Goal: Task Accomplishment & Management: Manage account settings

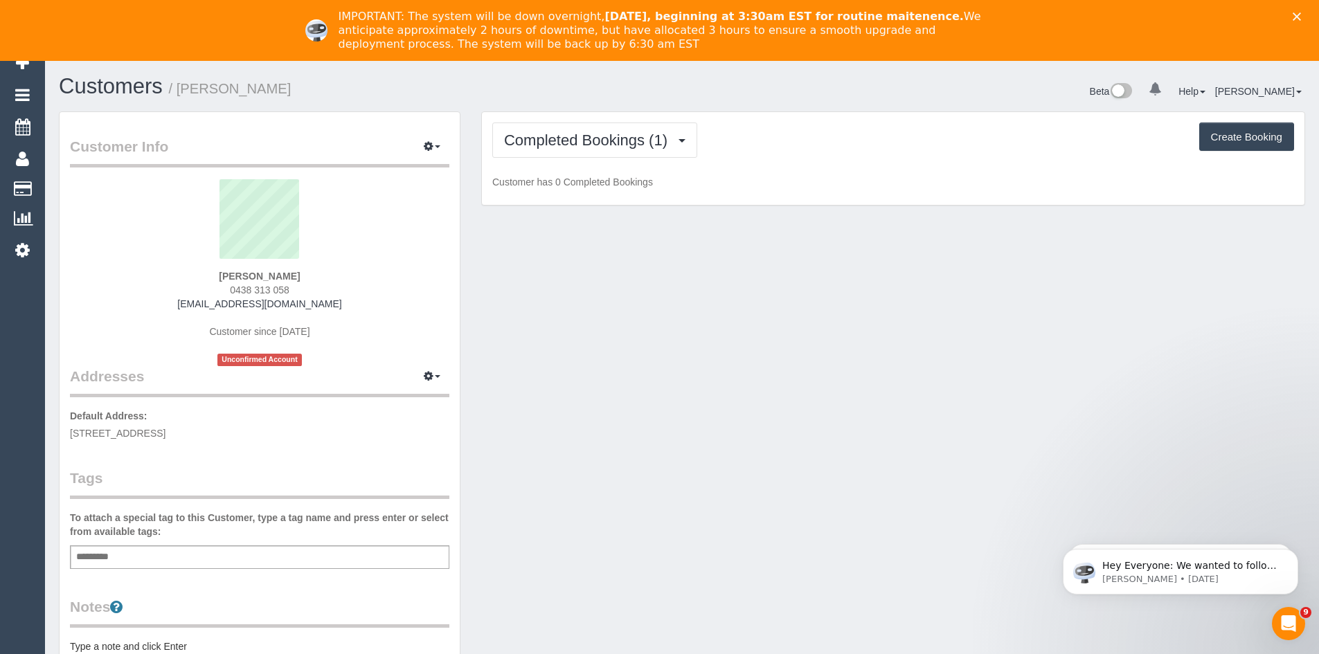
click at [1306, 13] on div "Close" at bounding box center [1299, 16] width 14 height 8
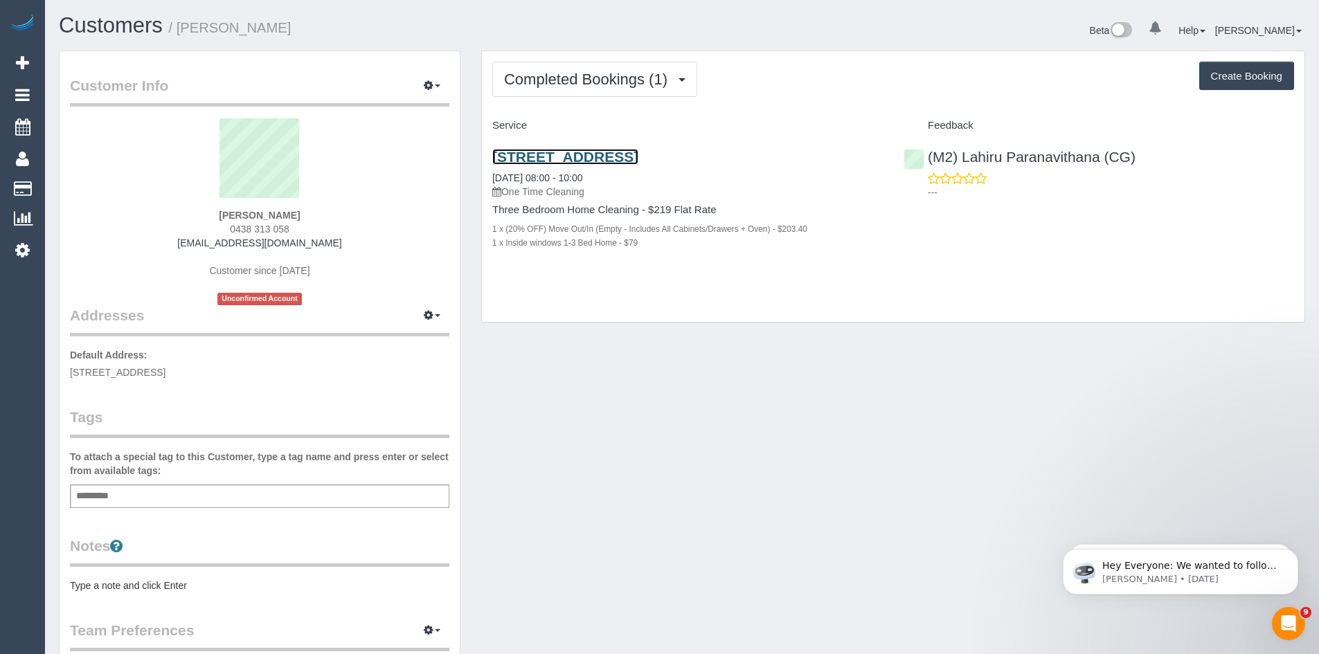
click at [638, 155] on link "9a Lyndoch Street, Box Hill South, VIC 3128" at bounding box center [565, 157] width 146 height 16
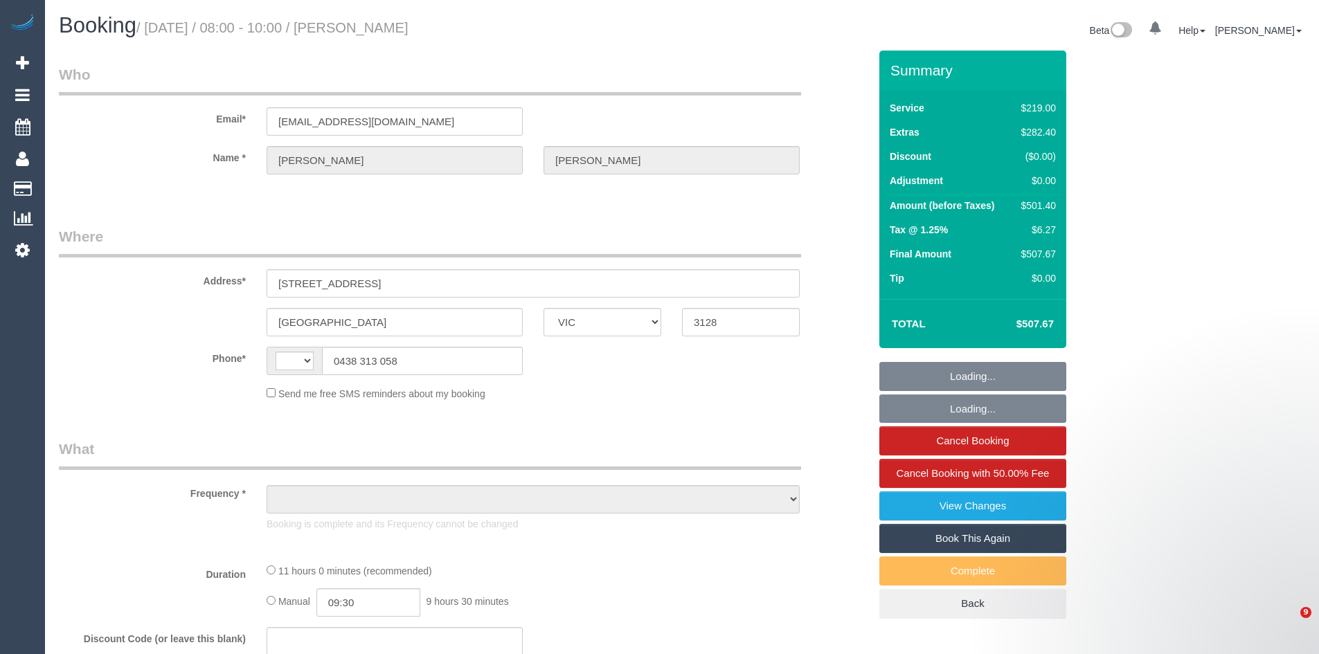
select select "VIC"
select select "object:311"
select select "string:stripe-pm_1SDDLK2GScqysDRVjHMMnfks"
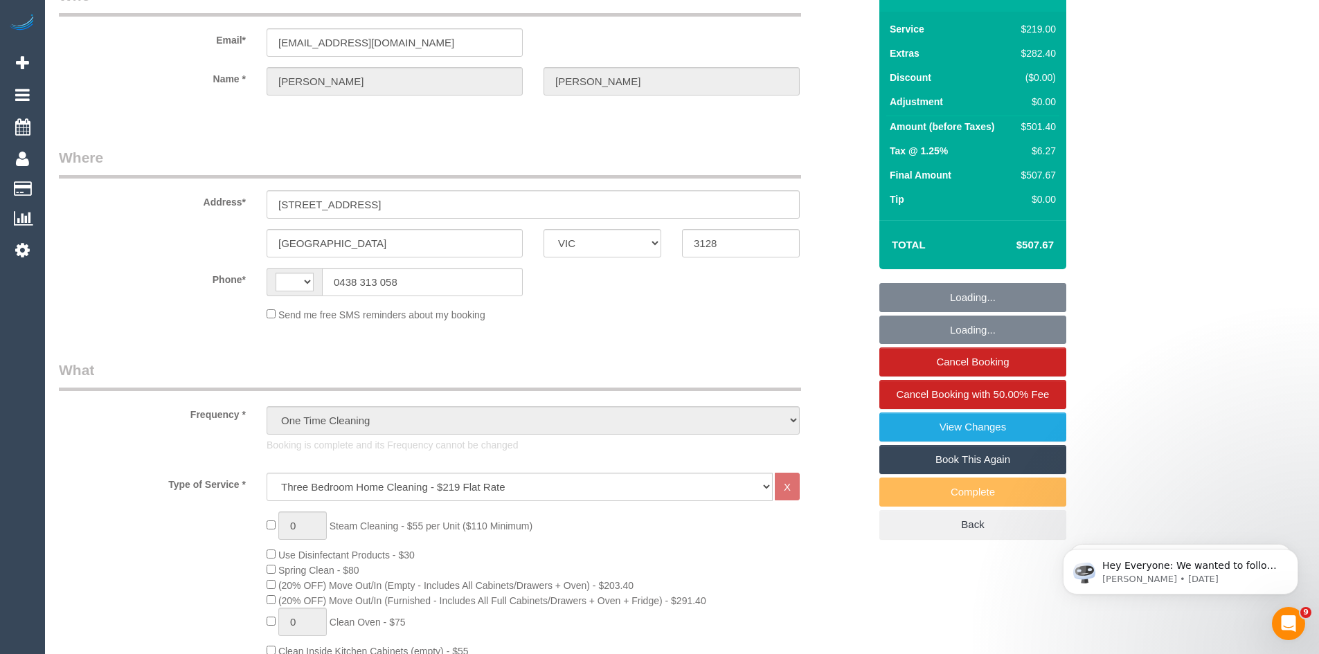
select select "string:AU"
select select "number:28"
select select "number:14"
select select "number:19"
select select "number:24"
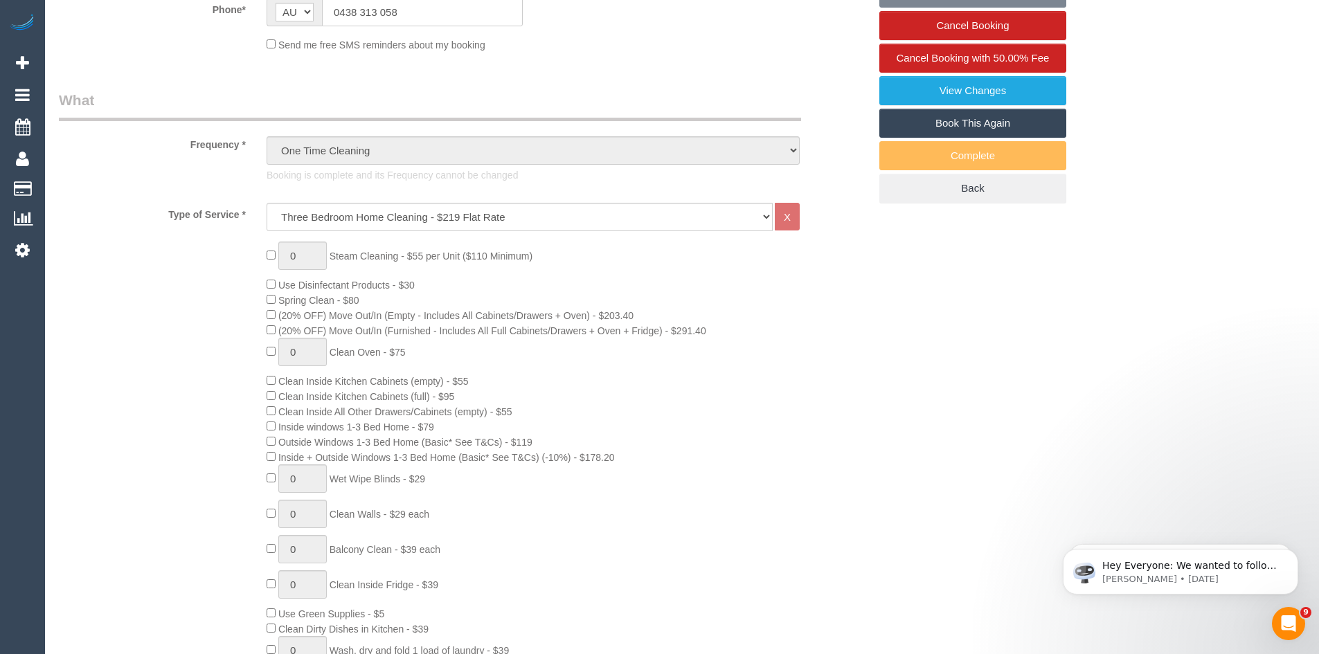
select select "object:1295"
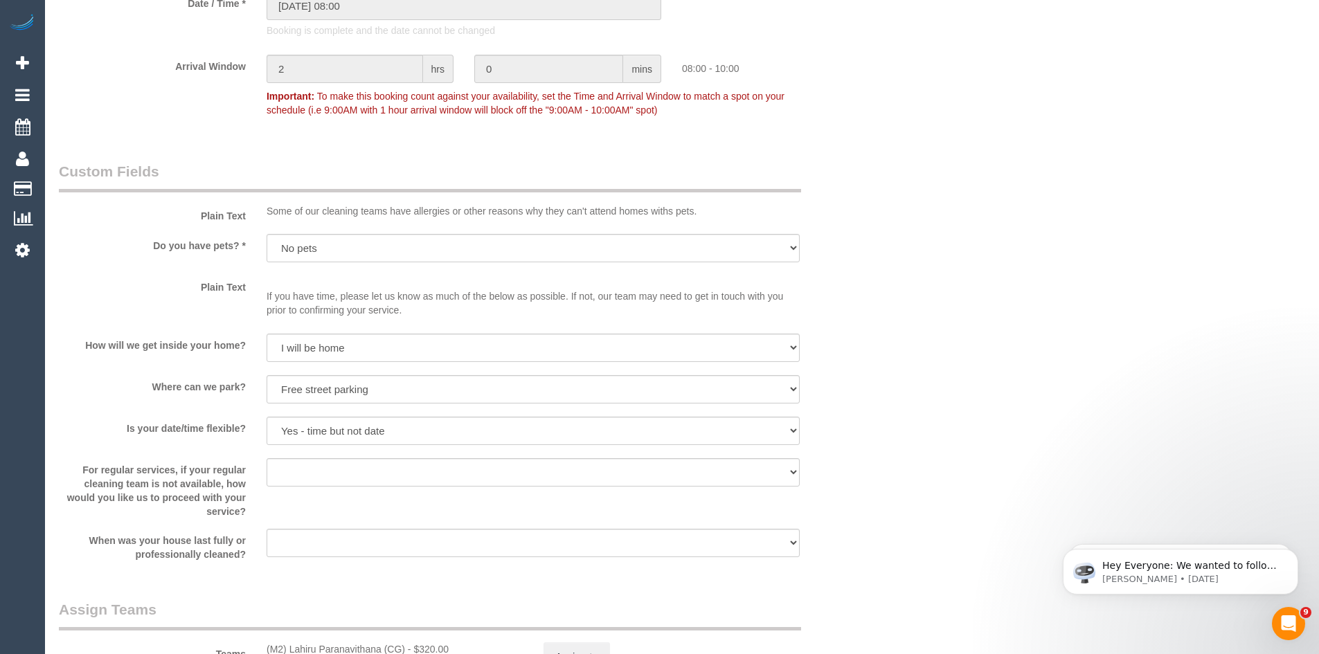
scroll to position [2007, 0]
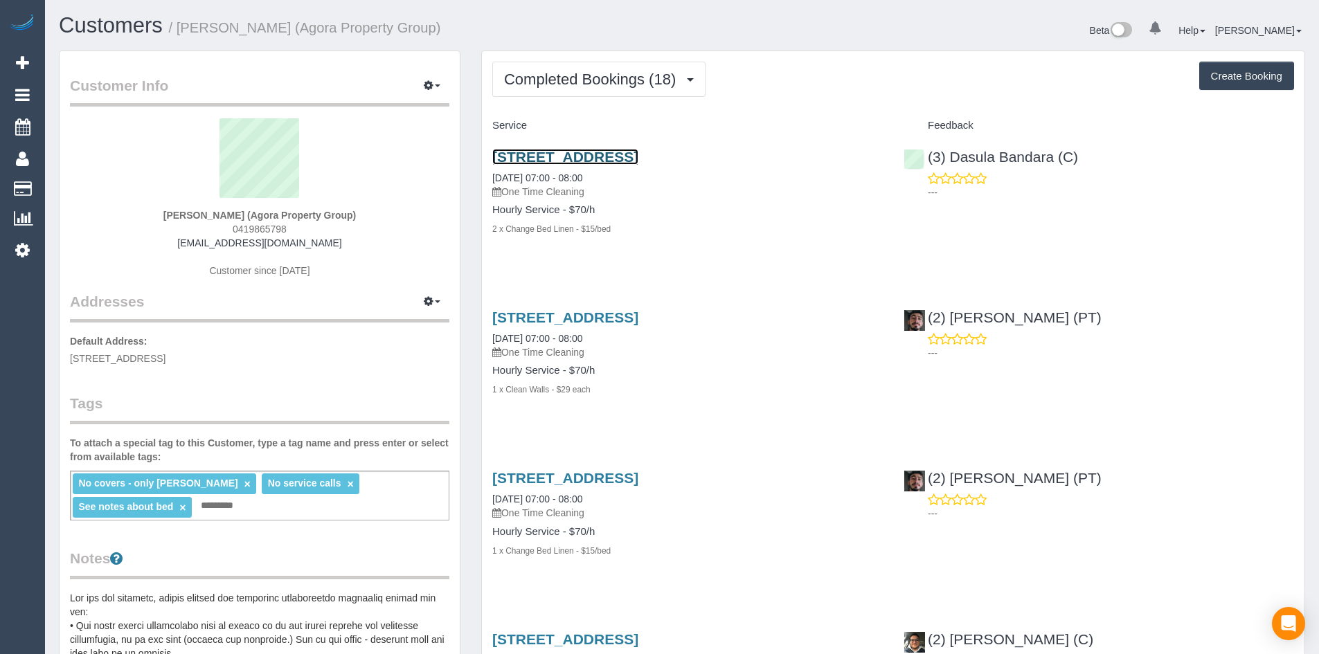
click at [562, 161] on link "3408/1 Freshwater Pl, Southbank, VIC 3006" at bounding box center [565, 157] width 146 height 16
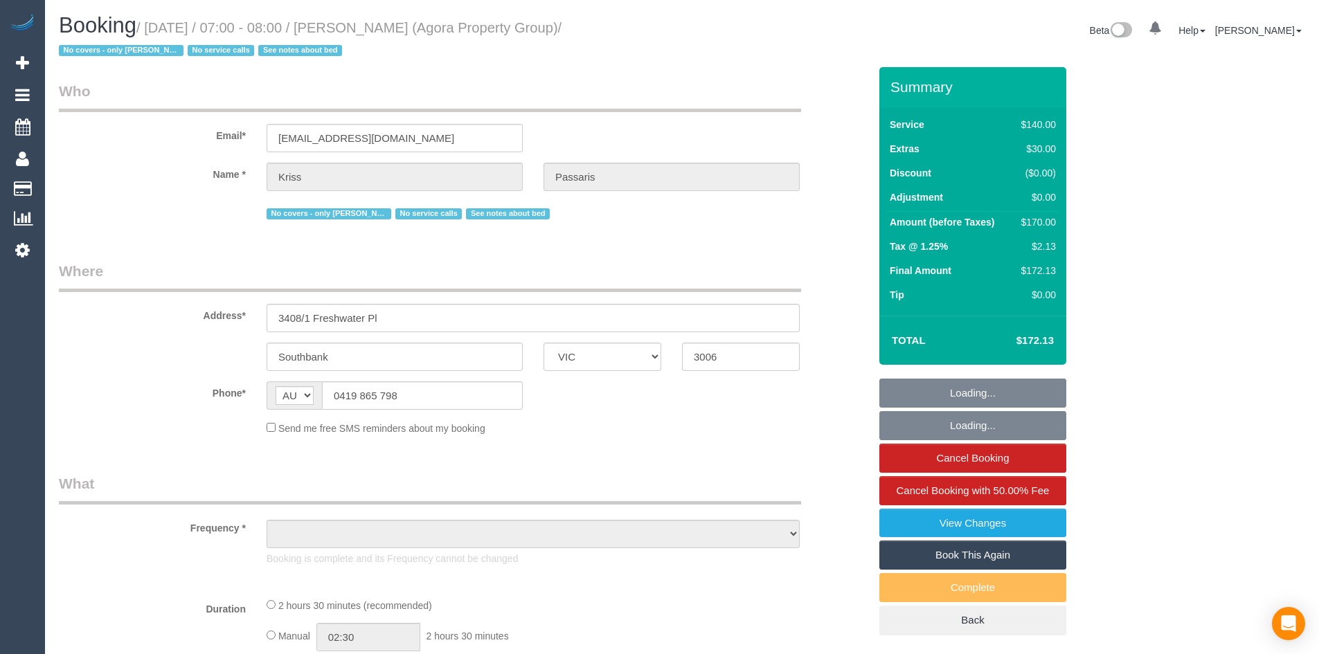
select select "VIC"
select select "object:554"
select select "number:28"
select select "number:16"
select select "number:18"
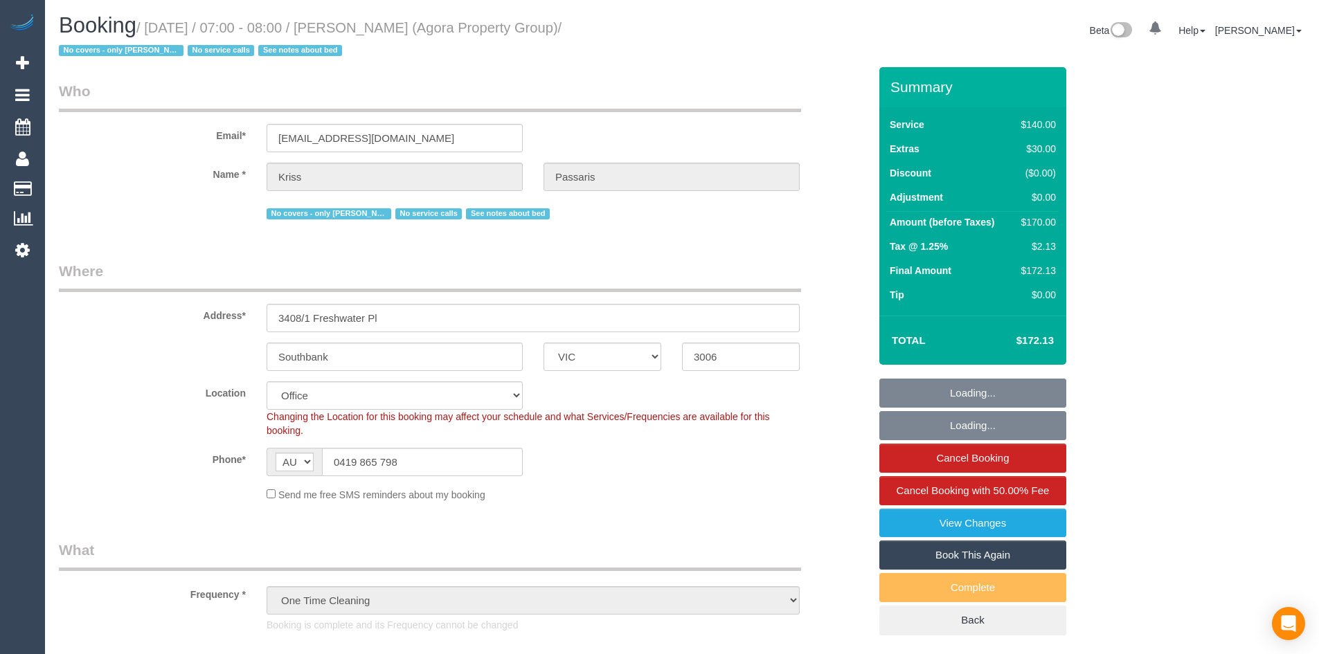
select select "object:883"
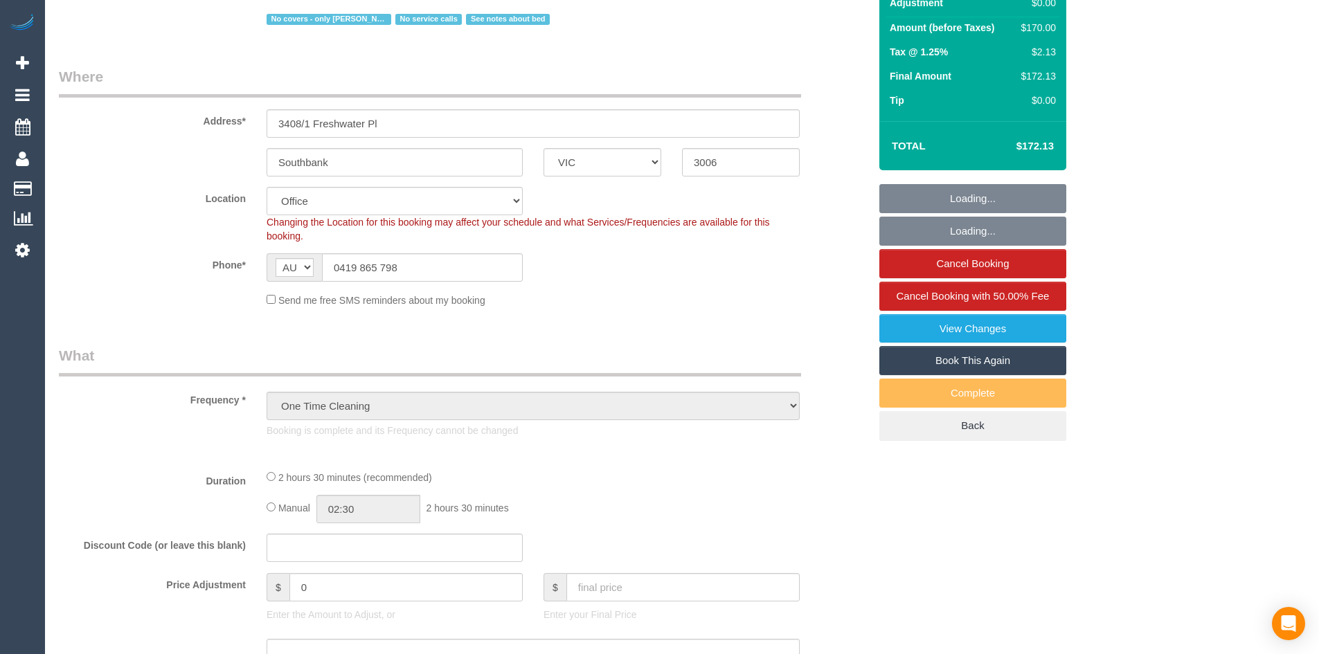
select select "string:stripe-pm_1RIiCh2GScqysDRVNjeHI31K"
